Goal: Task Accomplishment & Management: Use online tool/utility

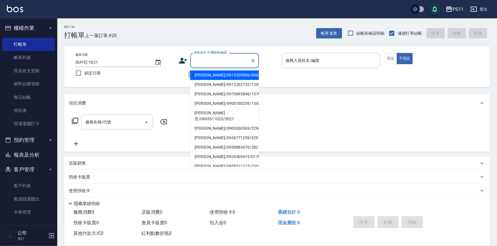
click at [214, 61] on input "顧客姓名/手機號碼/編號" at bounding box center [220, 61] width 55 height 10
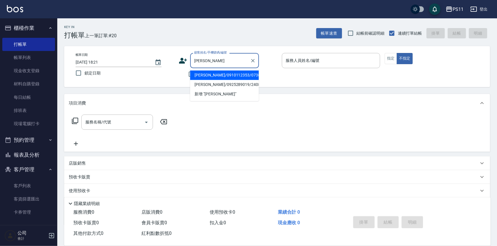
drag, startPoint x: 238, startPoint y: 74, endPoint x: 304, endPoint y: 69, distance: 66.6
click at [238, 74] on li "[PERSON_NAME]/0910112353/0738" at bounding box center [224, 74] width 69 height 9
type input "[PERSON_NAME]/0910112353/0738"
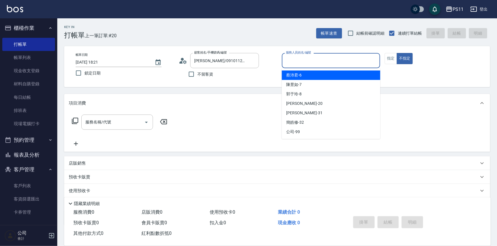
click at [313, 60] on input "服務人員姓名/編號" at bounding box center [330, 61] width 93 height 10
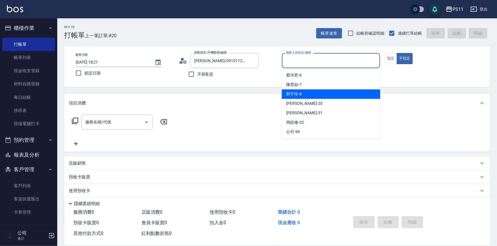
click at [323, 91] on div "郭于玲 -8" at bounding box center [331, 93] width 98 height 9
type input "郭于玲-8"
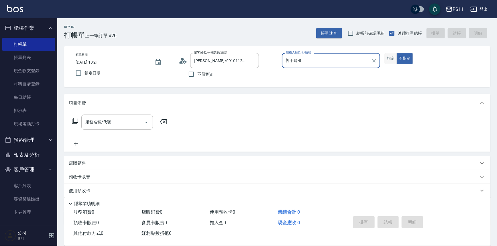
click at [386, 60] on button "指定" at bounding box center [391, 58] width 12 height 11
click at [75, 119] on icon at bounding box center [75, 120] width 7 height 7
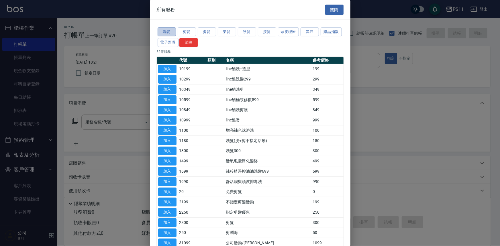
drag, startPoint x: 167, startPoint y: 31, endPoint x: 172, endPoint y: 33, distance: 5.0
click at [168, 31] on button "洗髮" at bounding box center [166, 32] width 18 height 9
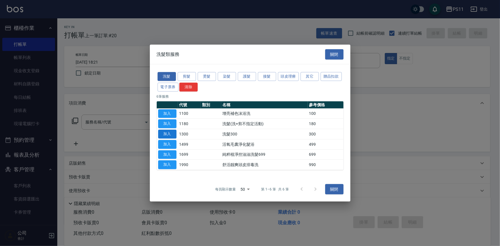
click at [168, 132] on button "加入" at bounding box center [167, 134] width 18 height 9
type input "洗髮300(1300)"
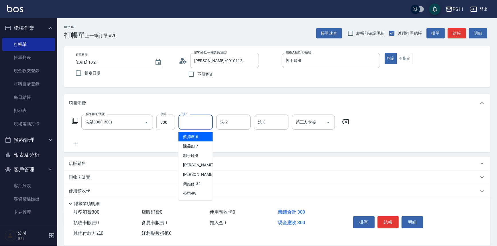
click at [203, 122] on input "洗-1" at bounding box center [195, 122] width 29 height 10
type input "[PERSON_NAME]-31"
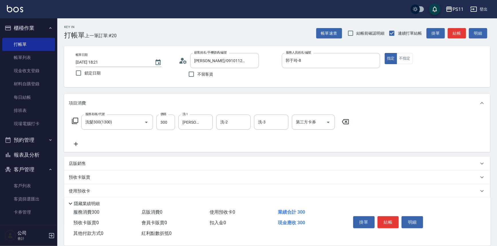
click at [73, 143] on div "服務名稱/代號 洗髮300(1300) 服務名稱/代號 價格 300 價格 洗-1 [PERSON_NAME]-31 洗-1 洗-2 洗-2 洗-3 洗-3 …" at bounding box center [211, 131] width 284 height 33
click at [73, 143] on icon at bounding box center [76, 144] width 14 height 7
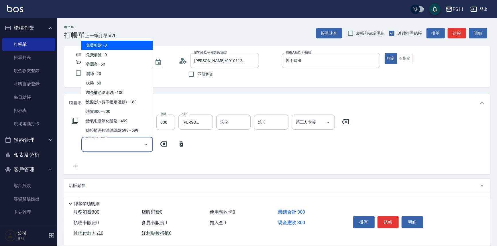
click at [107, 141] on input "服務名稱/代號" at bounding box center [113, 144] width 58 height 10
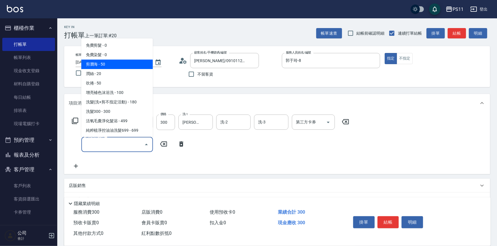
scroll to position [78, 0]
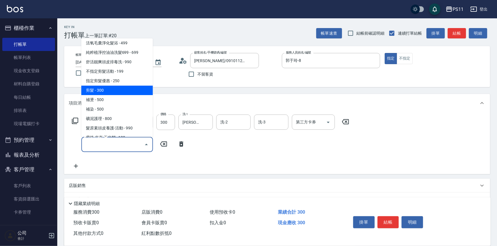
click at [111, 87] on span "剪髮 - 300" at bounding box center [117, 90] width 72 height 9
type input "剪髮(2300)"
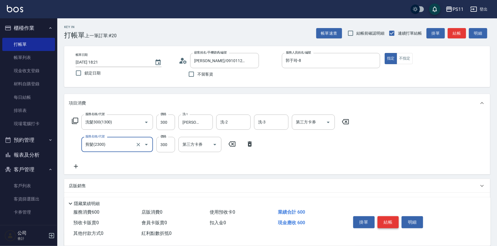
click at [390, 224] on button "結帳" at bounding box center [387, 222] width 21 height 12
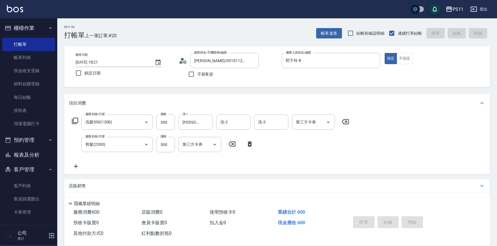
type input "[DATE] 19:02"
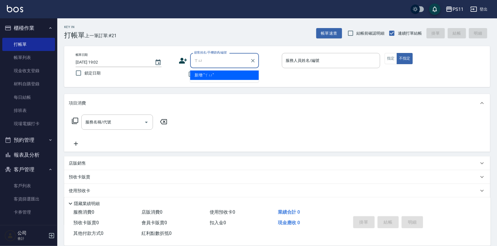
type input "續"
type input "[PERSON_NAME]"
click at [299, 102] on div "項目消費" at bounding box center [274, 103] width 410 height 6
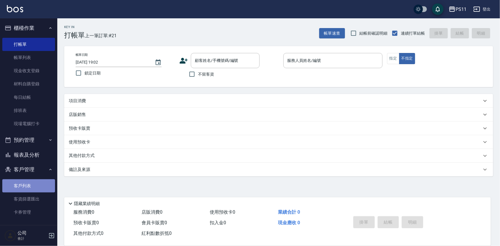
click at [34, 184] on link "客戶列表" at bounding box center [28, 185] width 53 height 13
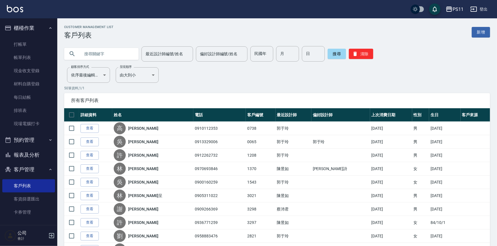
drag, startPoint x: 116, startPoint y: 58, endPoint x: 118, endPoint y: 53, distance: 6.2
click at [118, 53] on input "text" at bounding box center [107, 53] width 54 height 15
type input "許"
click at [171, 58] on input "最近設計師編號/姓名" at bounding box center [167, 54] width 46 height 10
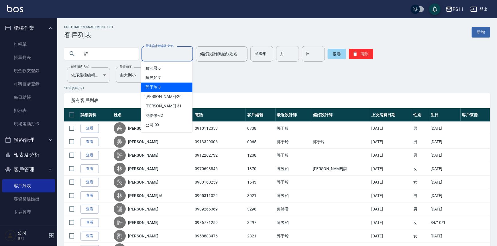
click at [180, 89] on div "郭于玲 -8" at bounding box center [167, 87] width 52 height 9
type input "郭于玲-8"
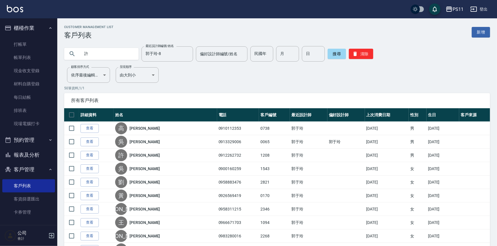
click at [114, 51] on input "許" at bounding box center [107, 53] width 54 height 15
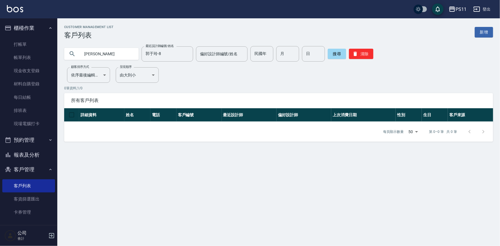
click at [119, 56] on input "[PERSON_NAME]" at bounding box center [107, 53] width 54 height 15
type input "[PERSON_NAME]"
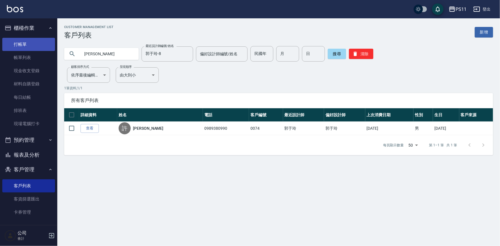
click at [25, 39] on link "打帳單" at bounding box center [28, 44] width 53 height 13
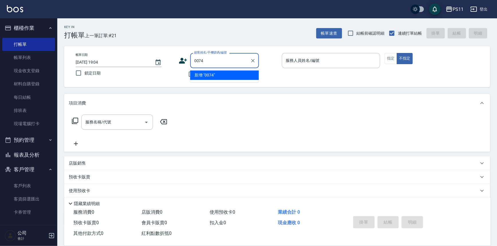
type input "0074"
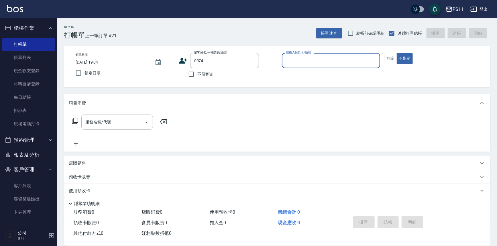
type input "7"
type input "[PERSON_NAME]/0989380990/0074"
type input "7"
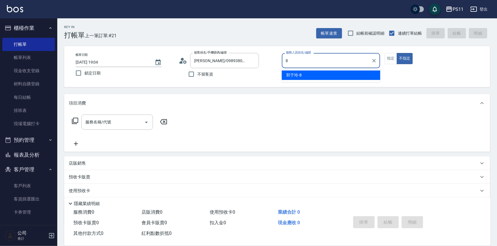
type input "郭于玲-8"
type button "false"
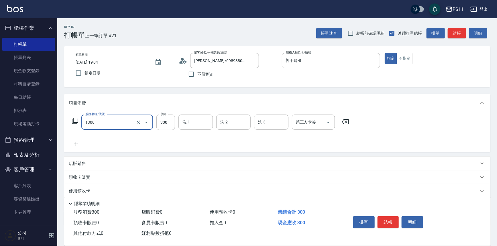
type input "洗髮300(1300)"
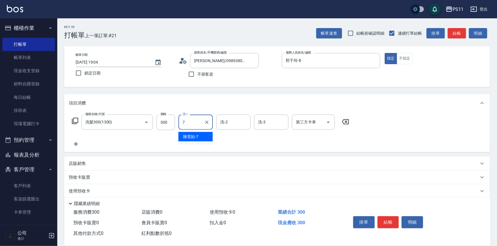
type input "陳昱如-7"
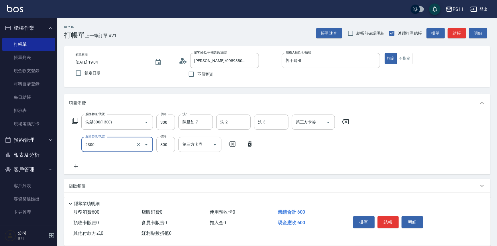
type input "剪髮(2300)"
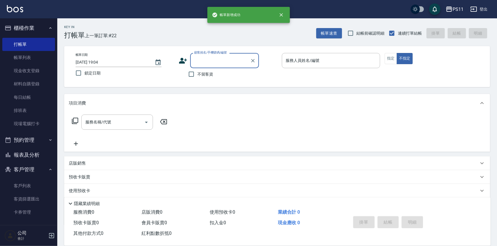
drag, startPoint x: 14, startPoint y: 58, endPoint x: 98, endPoint y: 0, distance: 101.4
click at [14, 58] on link "帳單列表" at bounding box center [28, 57] width 53 height 13
